Goal: Information Seeking & Learning: Learn about a topic

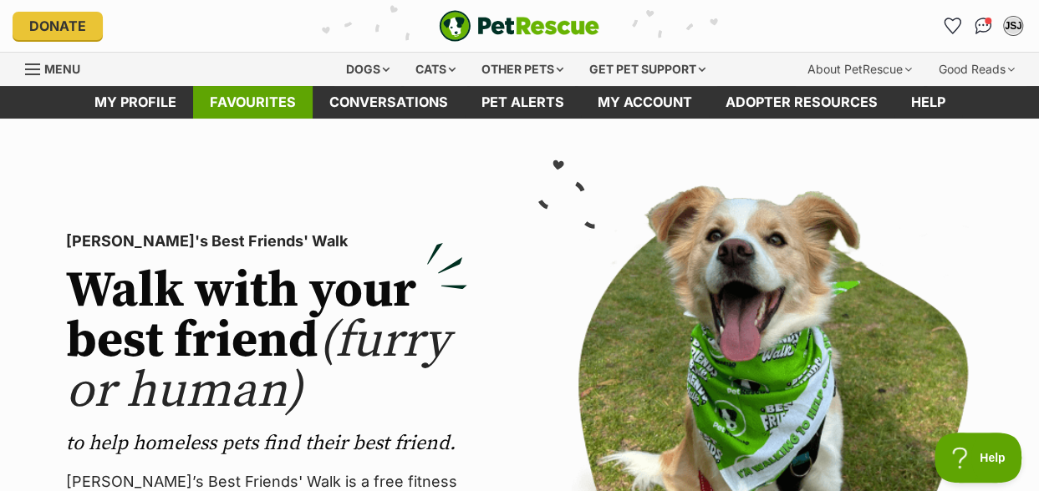
click at [241, 94] on link "Favourites" at bounding box center [252, 102] width 119 height 33
click at [368, 68] on div "Dogs" at bounding box center [367, 69] width 67 height 33
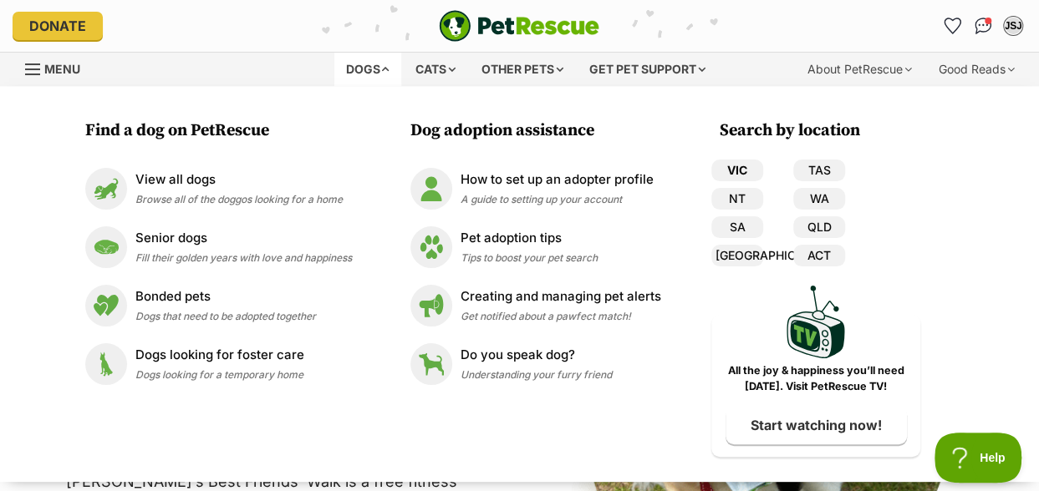
click at [740, 170] on link "VIC" at bounding box center [737, 171] width 52 height 22
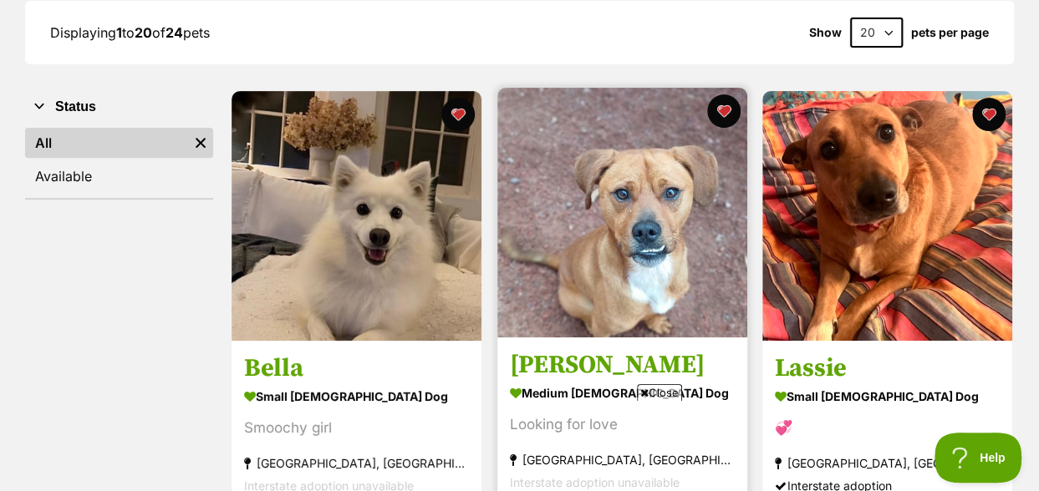
click at [663, 397] on span "Close" at bounding box center [659, 392] width 45 height 17
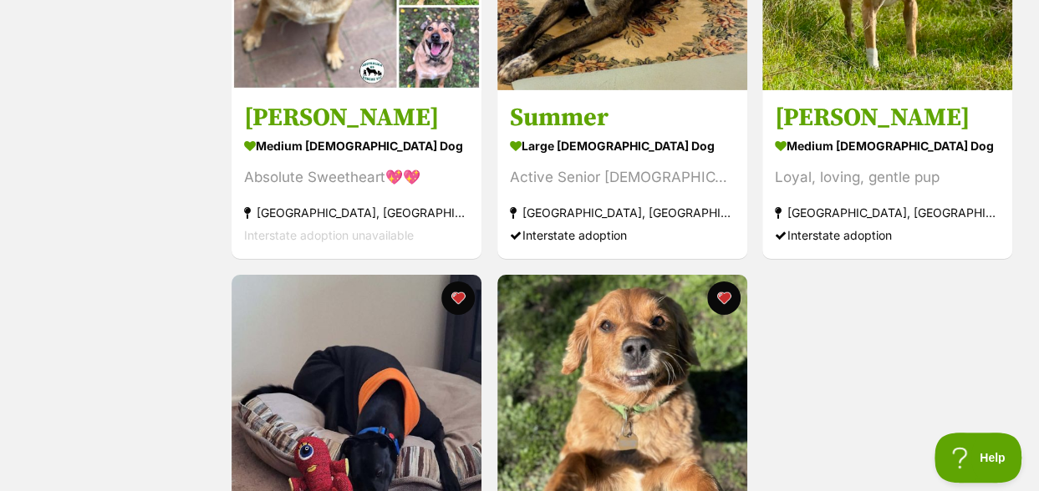
scroll to position [2924, 0]
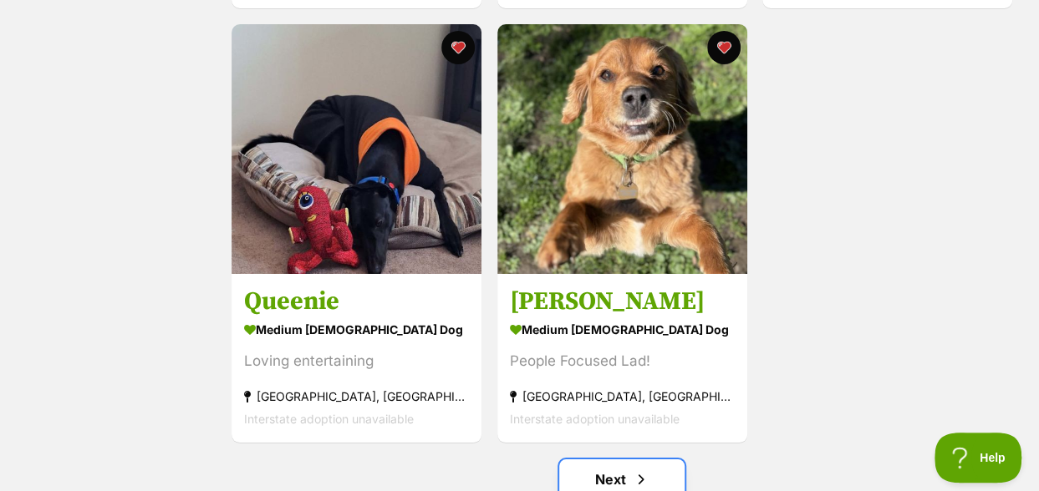
click at [608, 472] on link "Next" at bounding box center [621, 480] width 125 height 40
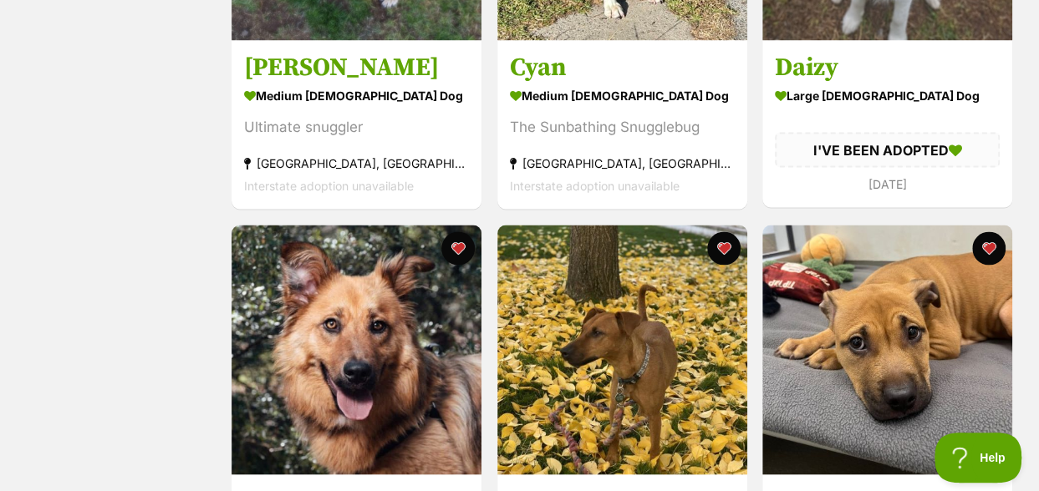
scroll to position [1170, 0]
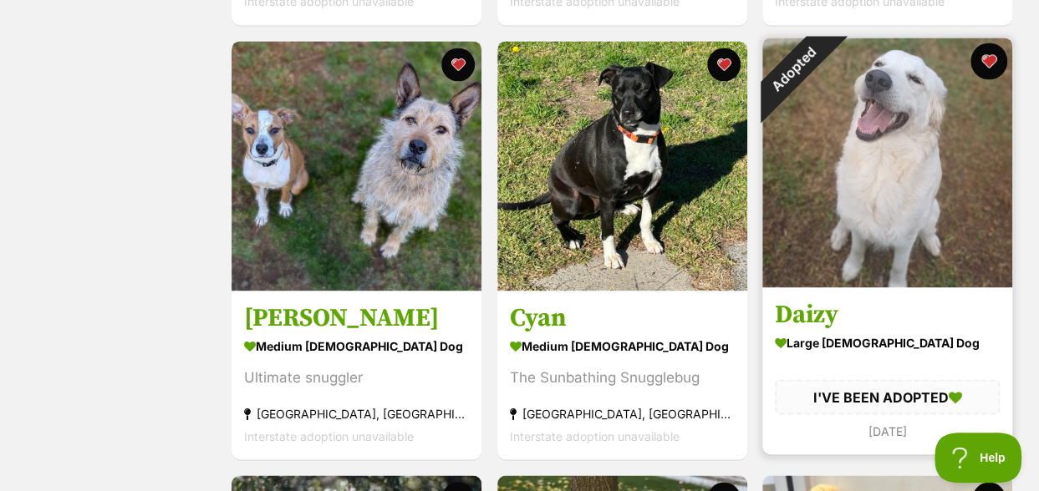
click at [984, 61] on button "favourite" at bounding box center [988, 61] width 37 height 37
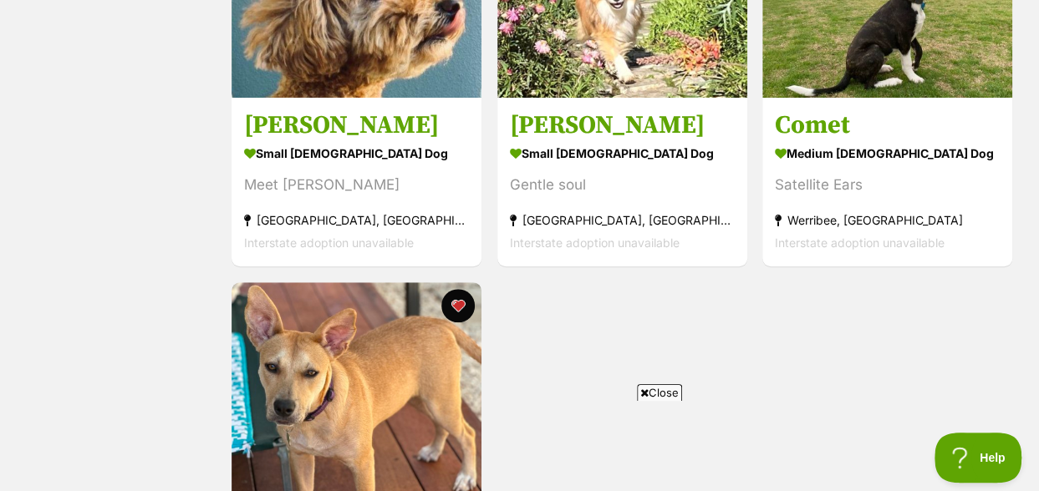
scroll to position [501, 0]
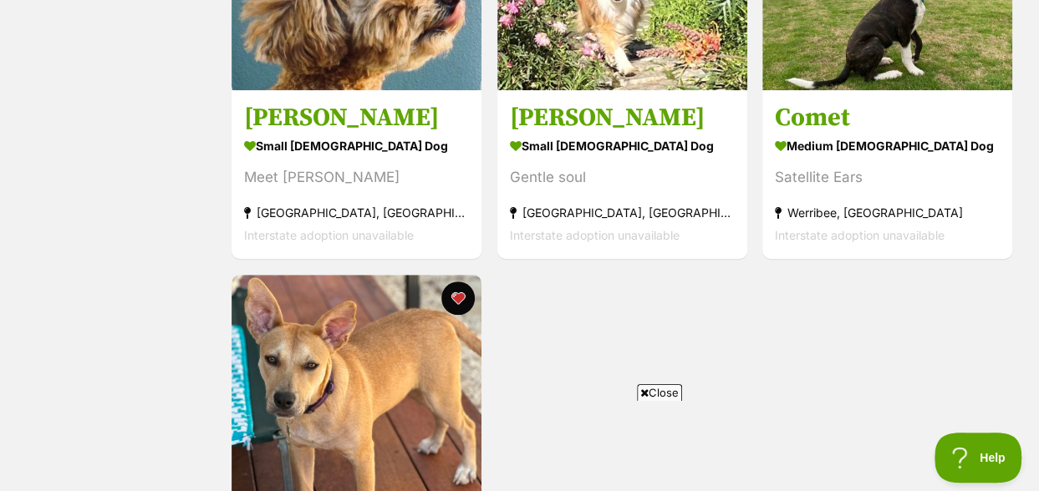
click at [645, 392] on icon at bounding box center [644, 393] width 8 height 11
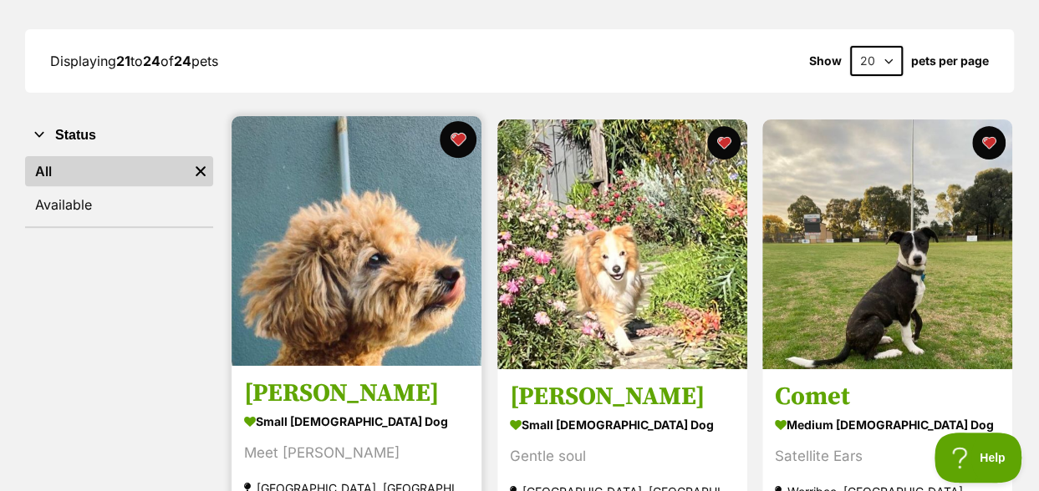
scroll to position [0, 0]
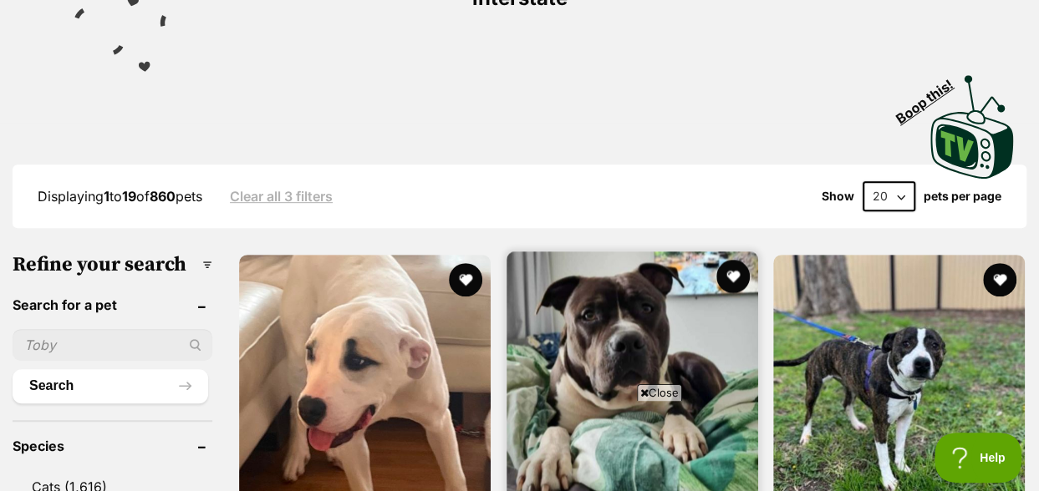
scroll to position [501, 0]
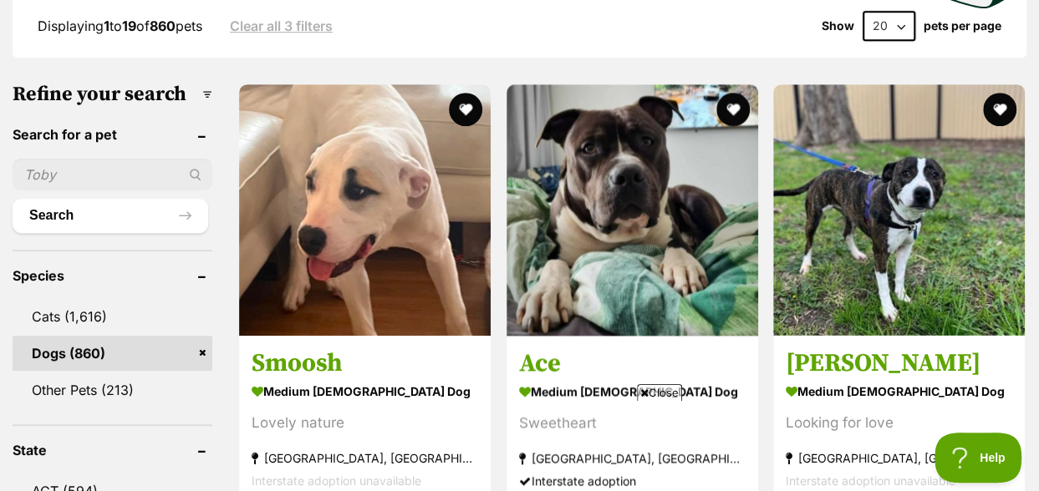
click at [657, 392] on span "Close" at bounding box center [659, 392] width 45 height 17
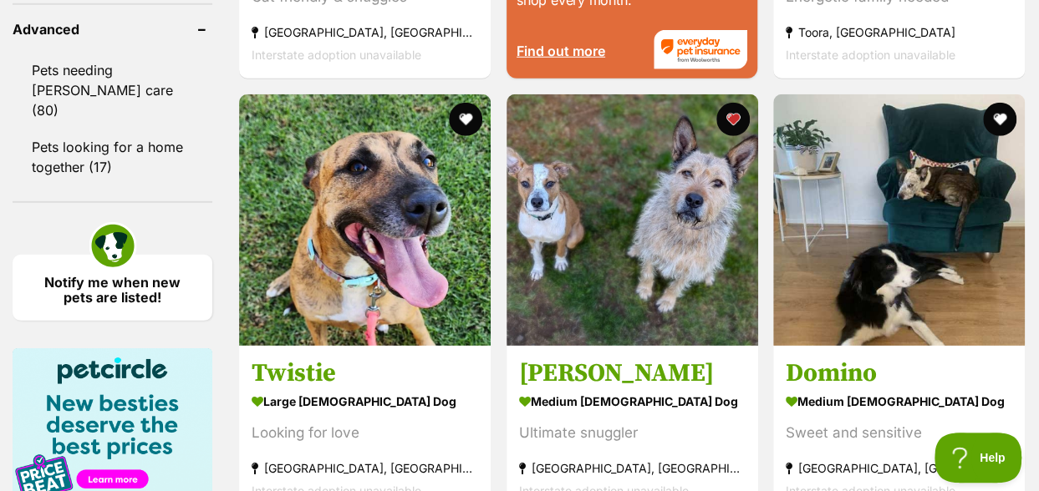
scroll to position [2423, 0]
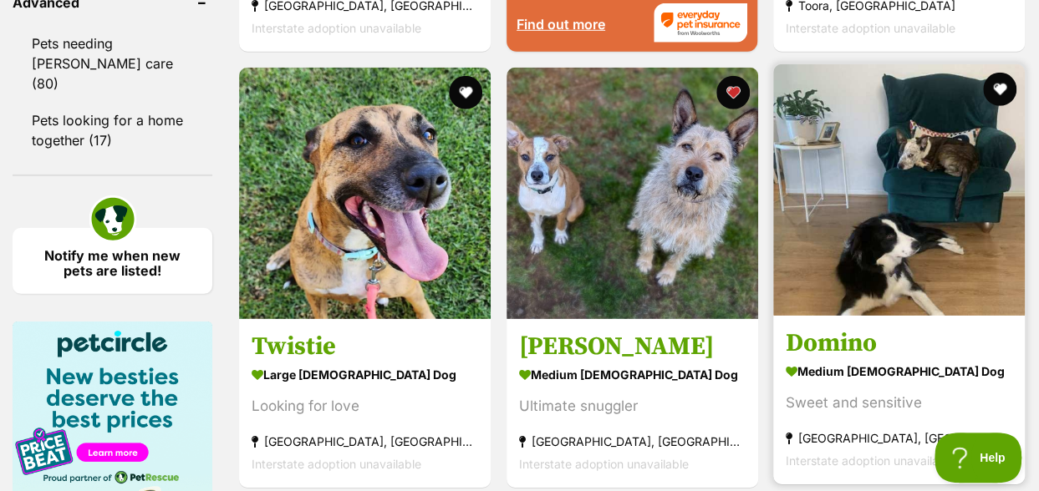
click at [896, 224] on img at bounding box center [898, 189] width 251 height 251
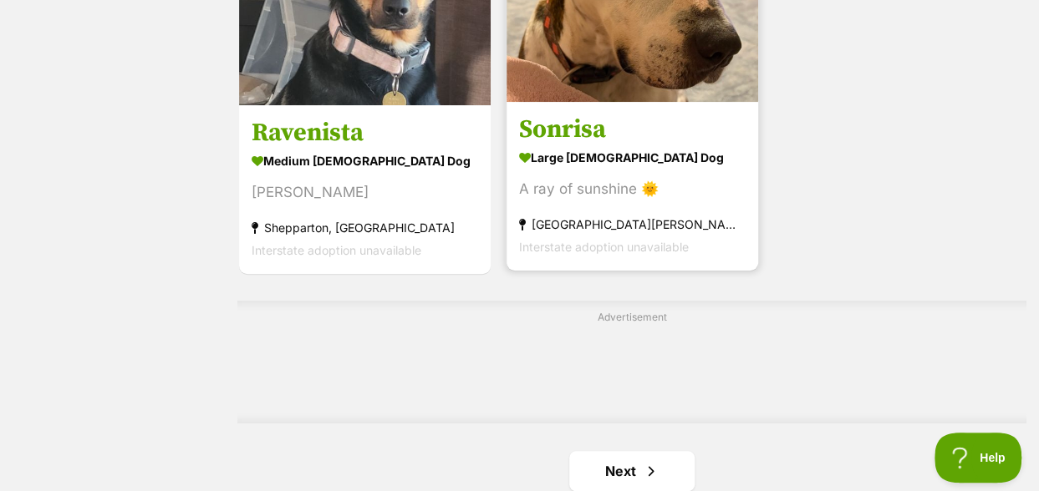
scroll to position [3676, 0]
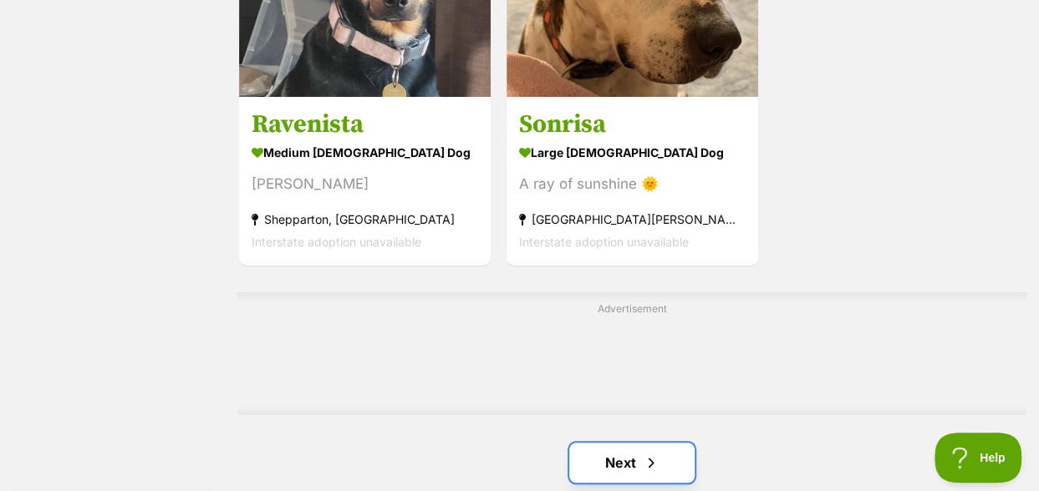
click at [643, 453] on span "Next page" at bounding box center [651, 463] width 17 height 20
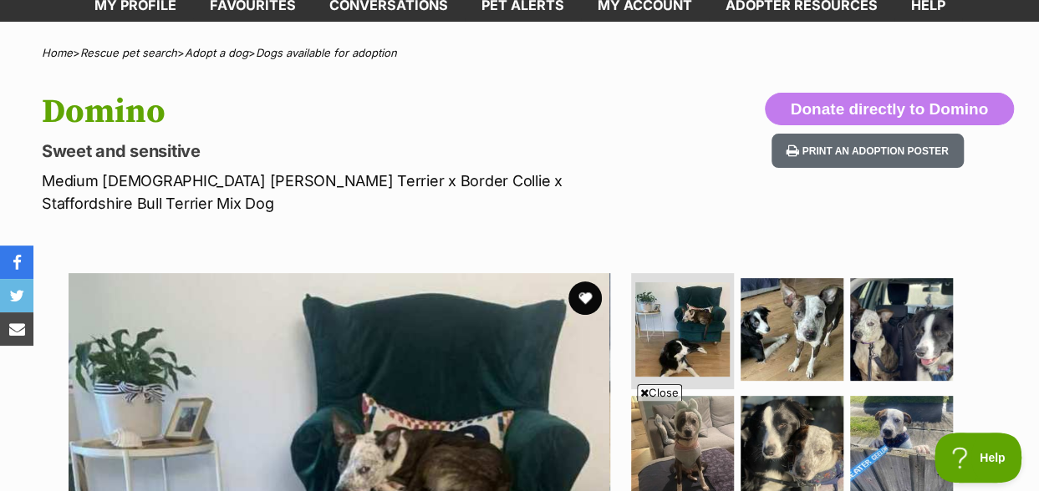
scroll to position [84, 0]
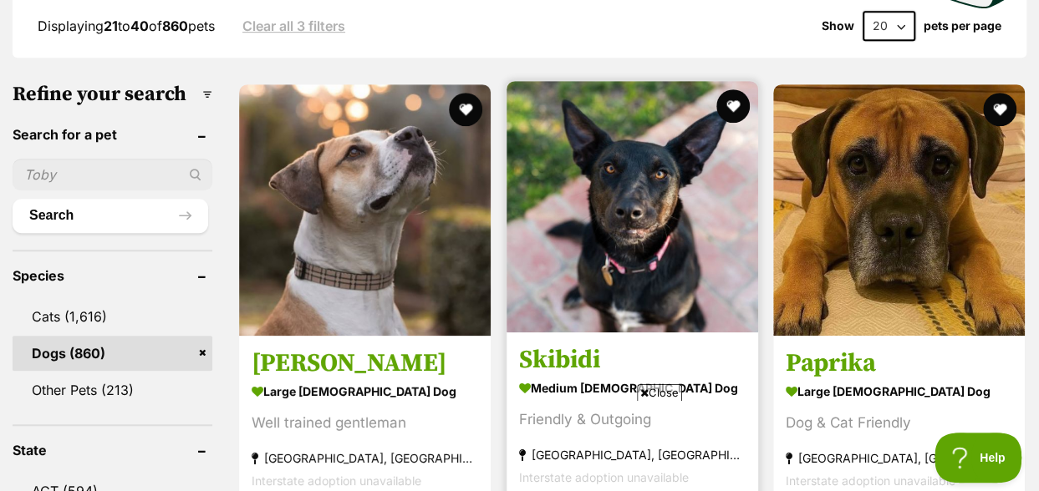
drag, startPoint x: 668, startPoint y: 395, endPoint x: 576, endPoint y: 373, distance: 94.4
click at [668, 395] on span "Close" at bounding box center [659, 392] width 45 height 17
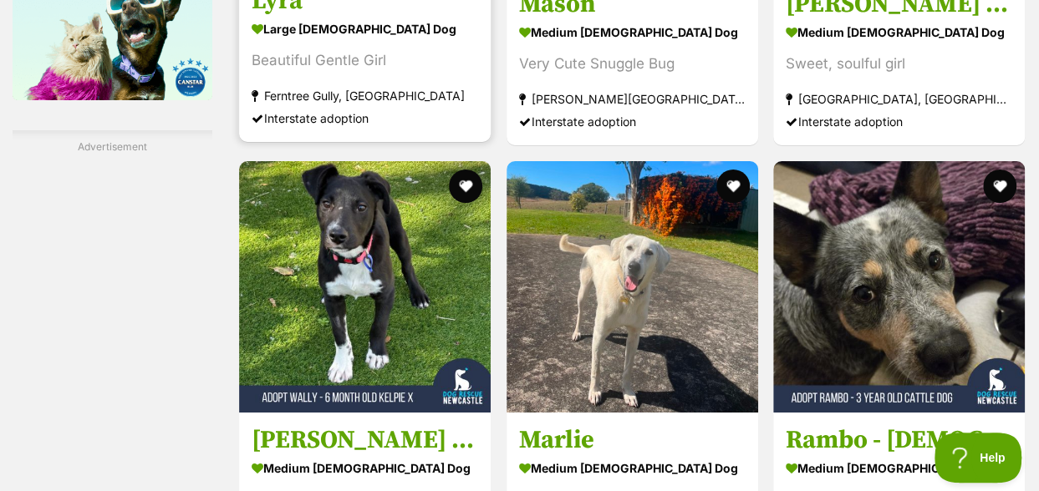
scroll to position [3008, 0]
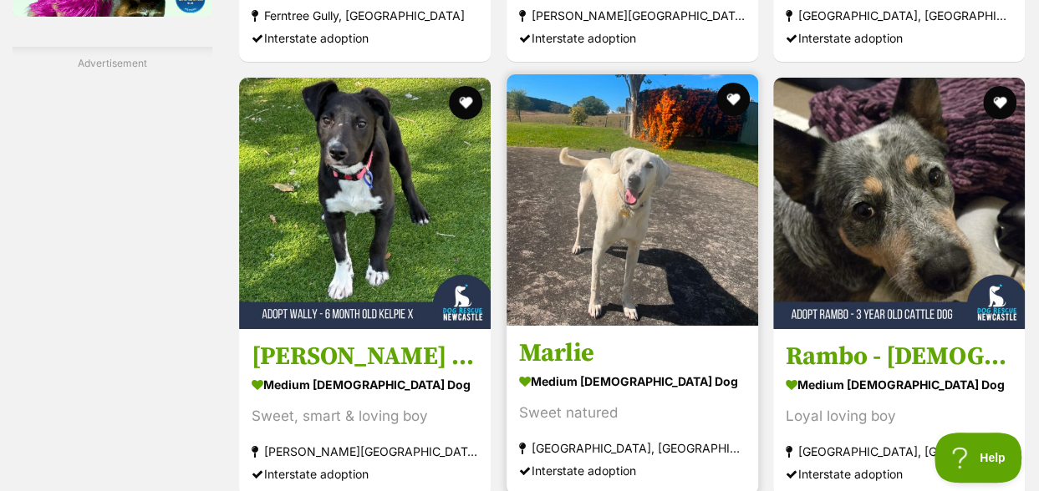
click at [625, 229] on img at bounding box center [631, 199] width 251 height 251
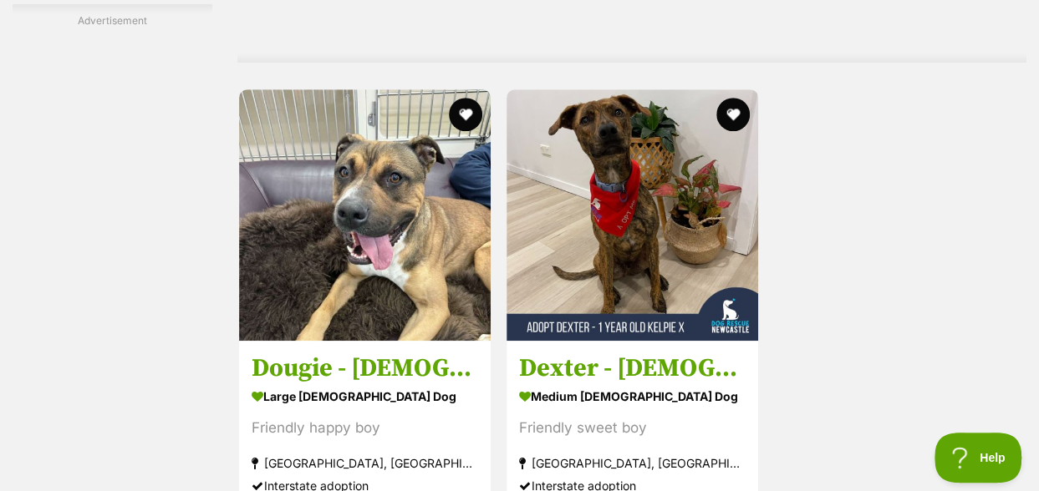
scroll to position [3843, 0]
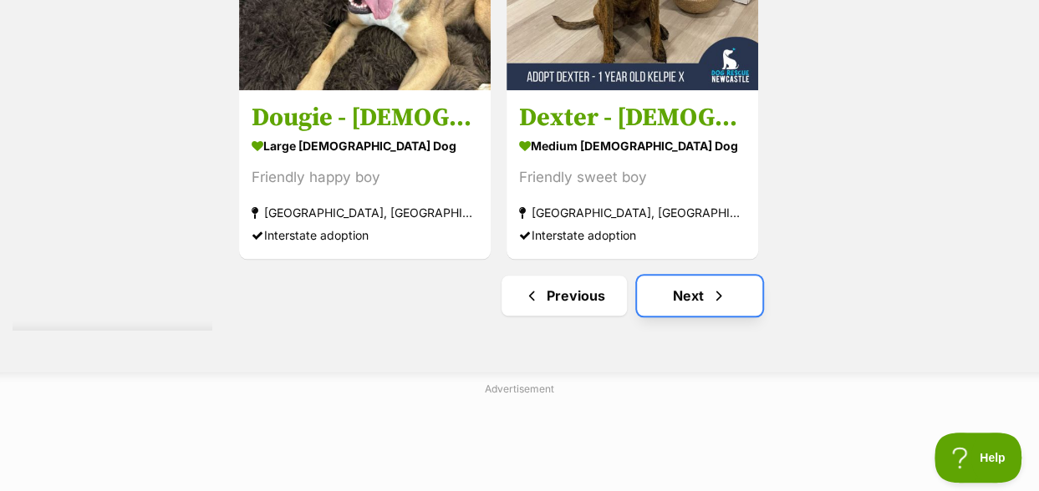
click at [711, 286] on span "Next page" at bounding box center [718, 296] width 17 height 20
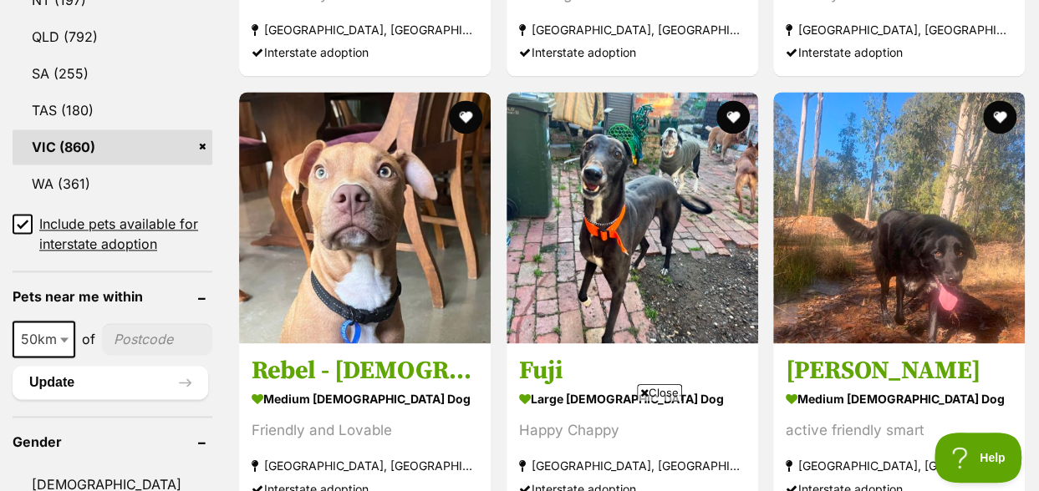
click at [668, 394] on span "Close" at bounding box center [659, 392] width 45 height 17
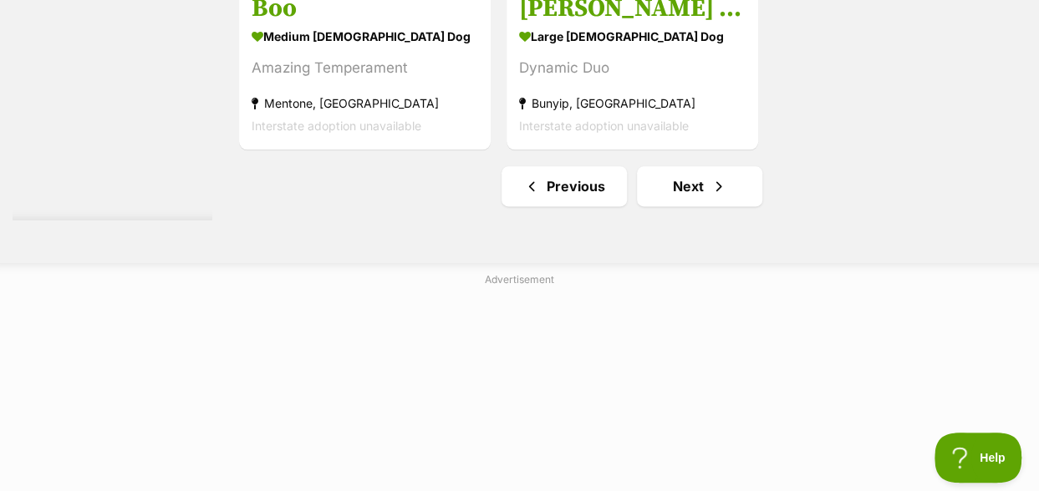
scroll to position [4178, 0]
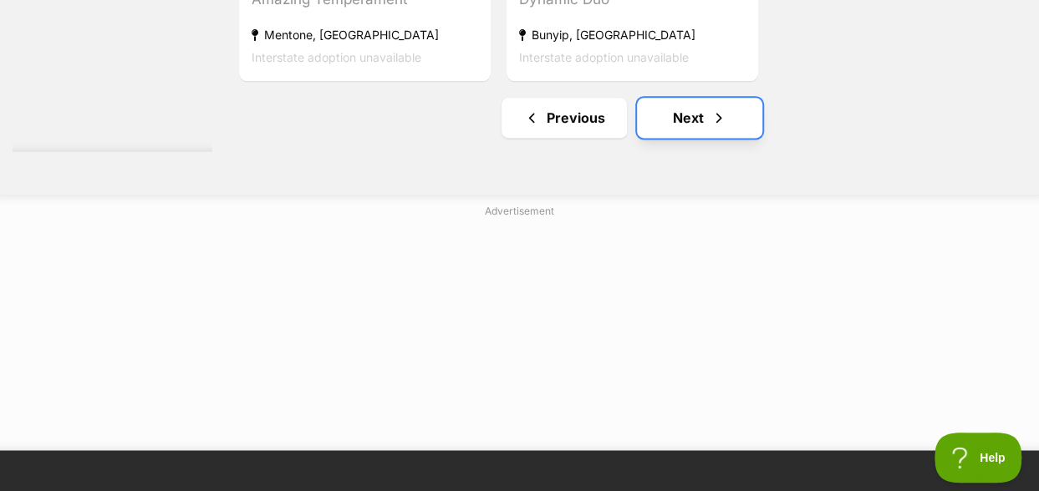
click at [690, 98] on link "Next" at bounding box center [699, 118] width 125 height 40
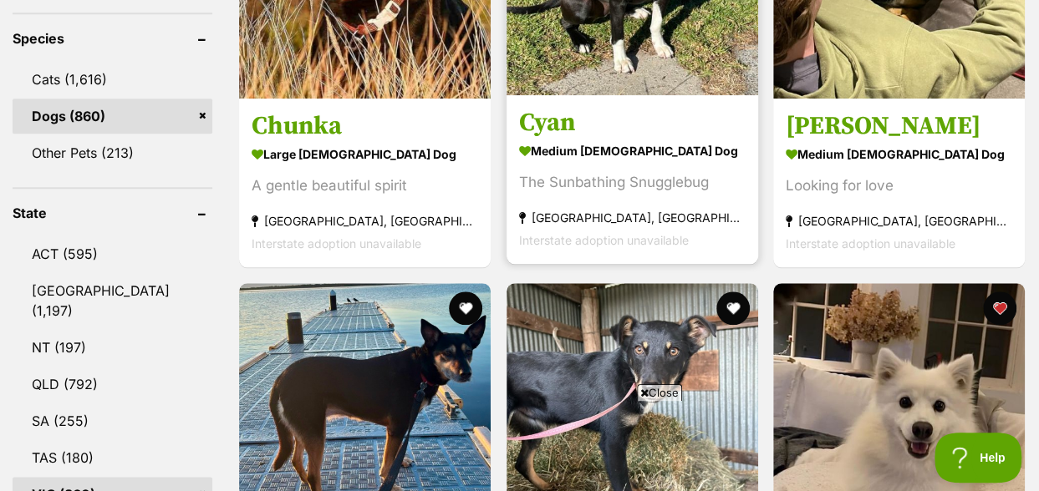
scroll to position [752, 0]
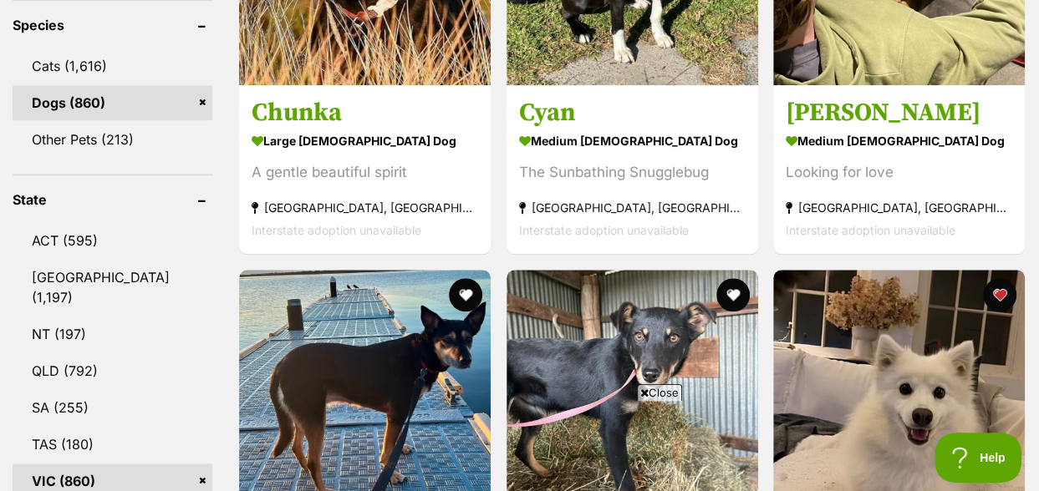
click at [660, 390] on span "Close" at bounding box center [659, 392] width 45 height 17
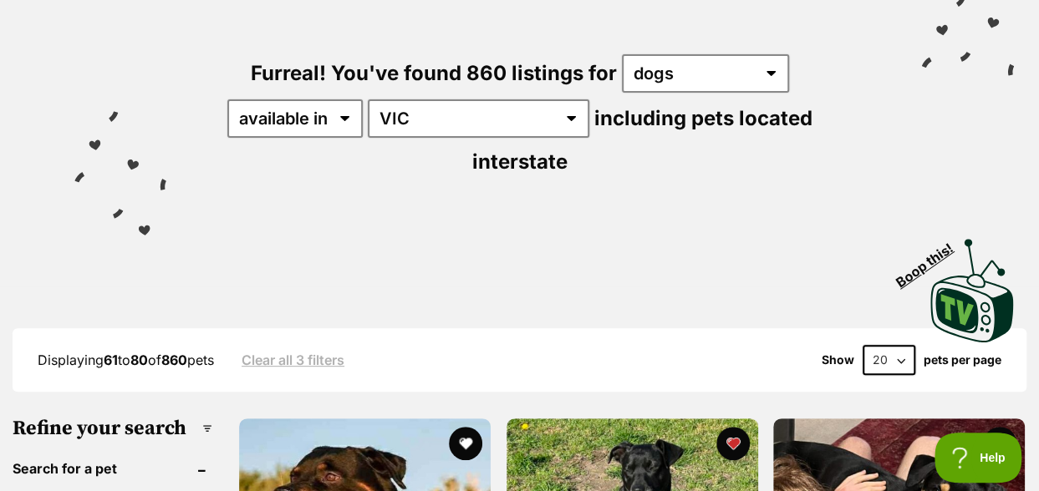
scroll to position [0, 0]
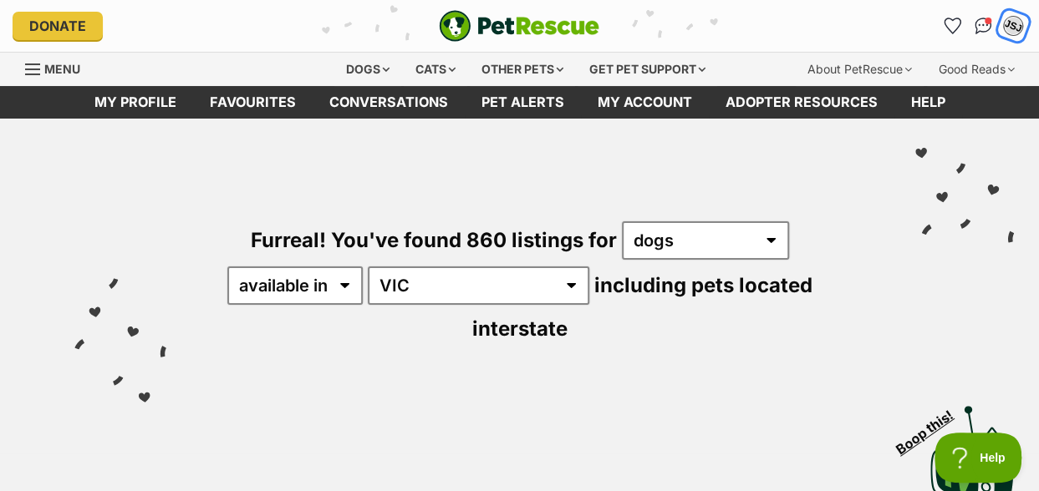
click at [1010, 26] on div "JSJ" at bounding box center [1013, 26] width 22 height 22
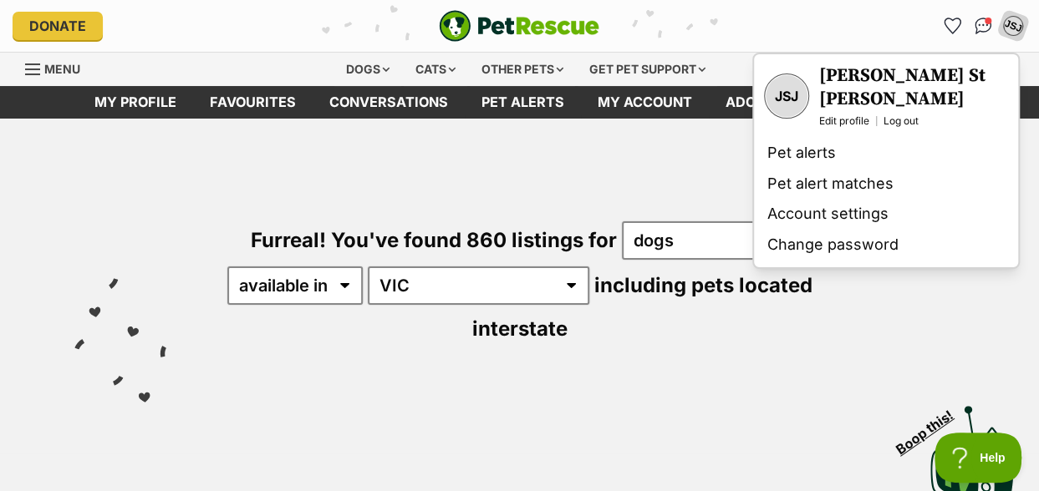
click at [899, 91] on div "[PERSON_NAME] St [PERSON_NAME] Edit profile Log out" at bounding box center [913, 95] width 189 height 63
click at [899, 114] on link "Log out" at bounding box center [900, 120] width 35 height 13
